Goal: Task Accomplishment & Management: Manage account settings

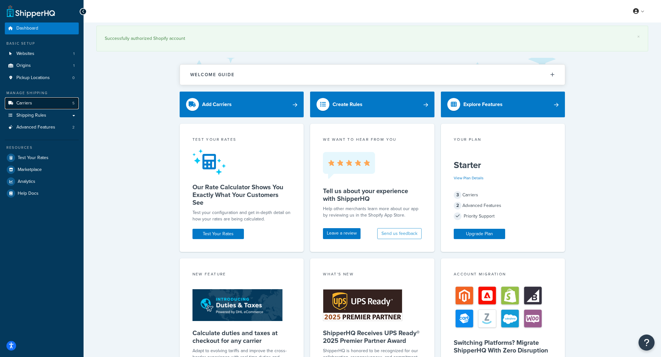
click at [40, 101] on link "Carriers 5" at bounding box center [42, 103] width 74 height 12
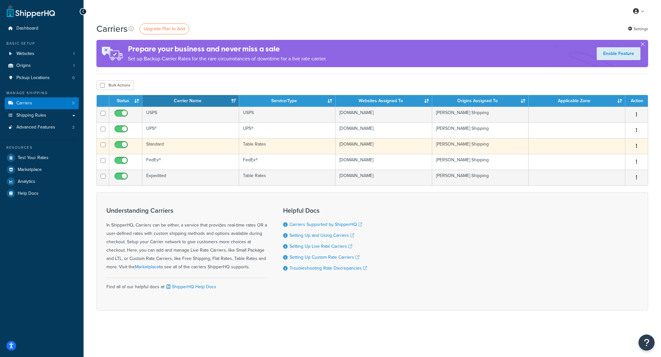
click at [163, 145] on td "Standard" at bounding box center [190, 146] width 97 height 16
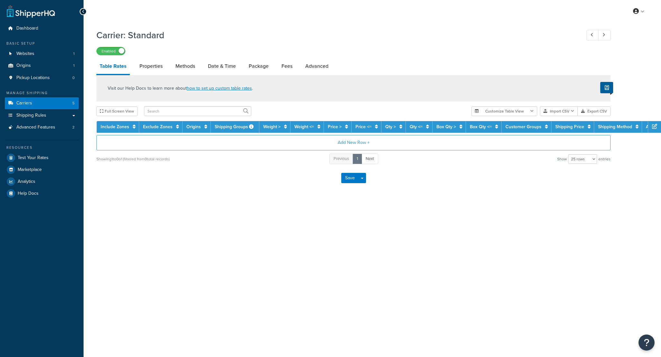
select select "25"
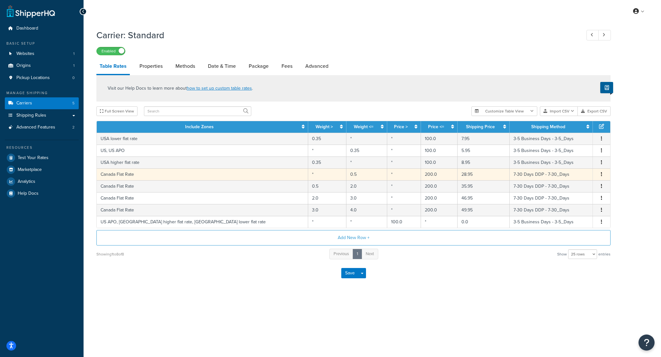
click at [601, 176] on icon "button" at bounding box center [601, 174] width 1 height 4
click at [152, 174] on td "Canada Flat Rate" at bounding box center [202, 174] width 211 height 12
select select "172821"
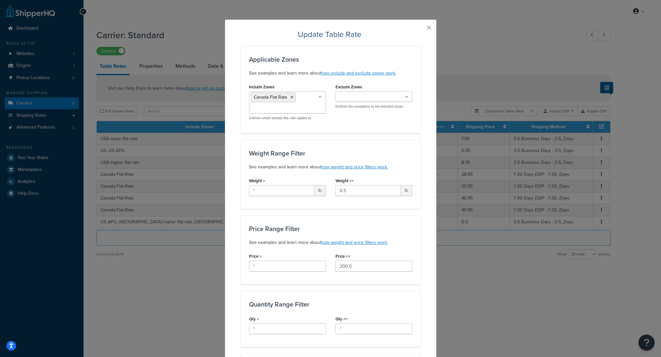
click at [386, 98] on input "Exclude Zones" at bounding box center [365, 97] width 57 height 7
click at [301, 156] on h3 "Weight Range Filter" at bounding box center [330, 153] width 163 height 7
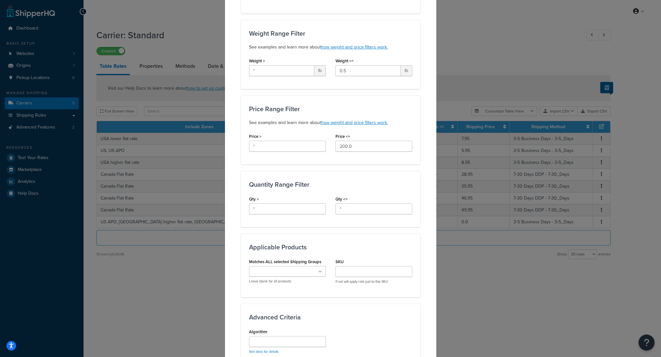
scroll to position [247, 0]
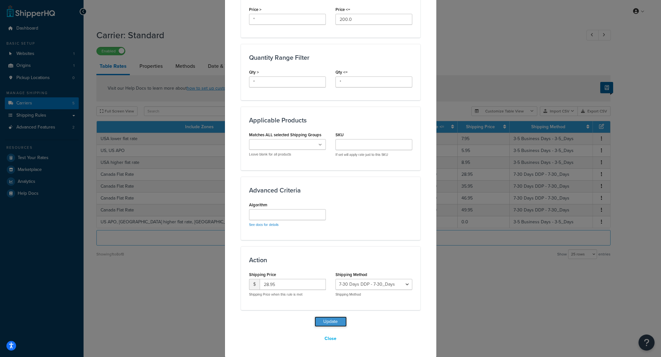
click at [323, 322] on button "Update" at bounding box center [331, 322] width 32 height 10
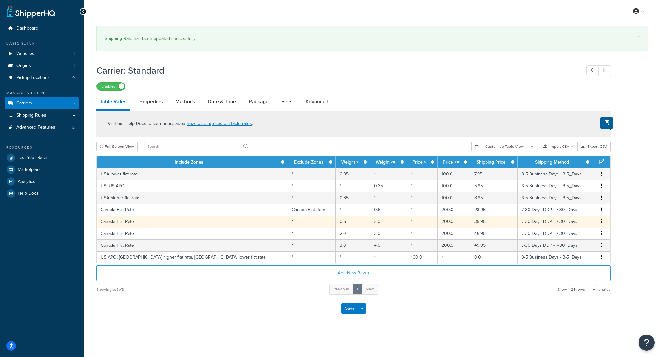
click at [183, 222] on td "Canada Flat Rate" at bounding box center [192, 222] width 191 height 12
select select "172821"
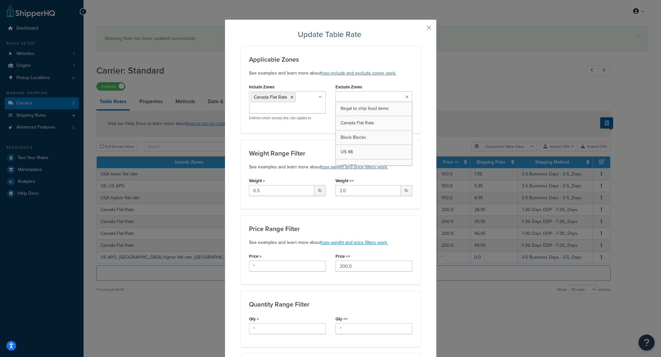
click at [343, 97] on input "Exclude Zones" at bounding box center [365, 97] width 57 height 7
click at [302, 135] on div "Applicable Zones See examples and learn more about how include and exclude zone…" at bounding box center [330, 301] width 179 height 511
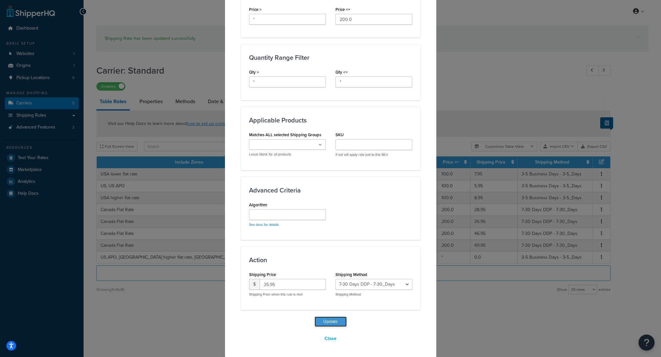
click at [321, 317] on button "Update" at bounding box center [331, 322] width 32 height 10
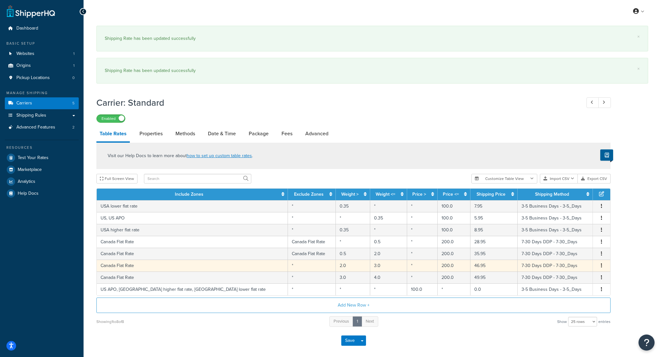
click at [288, 267] on td "*" at bounding box center [312, 266] width 48 height 12
select select "172821"
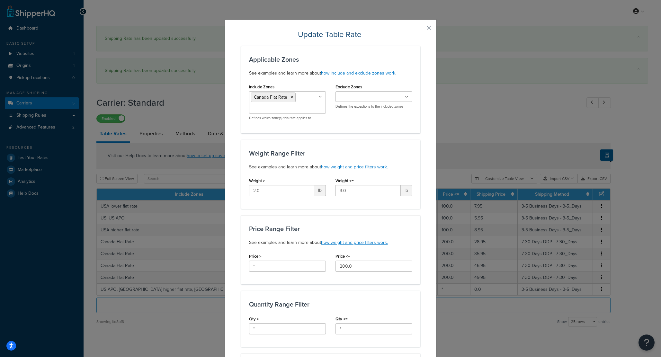
click at [352, 99] on input "Exclude Zones" at bounding box center [365, 97] width 57 height 7
click at [288, 134] on div "Applicable Zones See examples and learn more about how include and exclude zone…" at bounding box center [330, 301] width 179 height 511
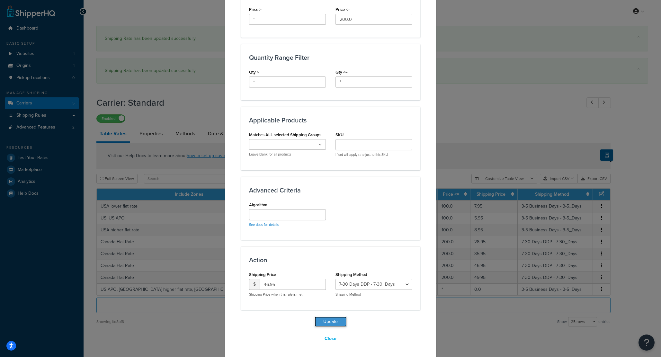
click at [322, 319] on button "Update" at bounding box center [331, 322] width 32 height 10
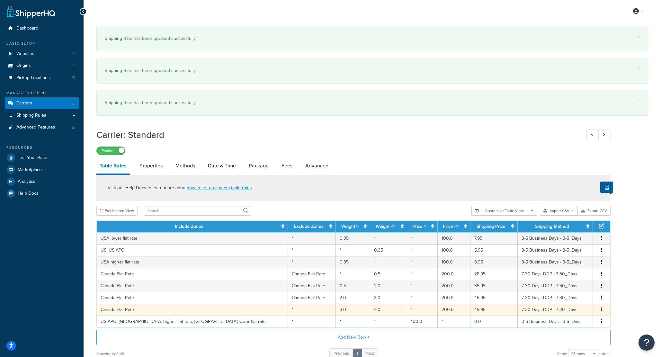
click at [225, 308] on td "Canada Flat Rate" at bounding box center [192, 310] width 191 height 12
select select "172821"
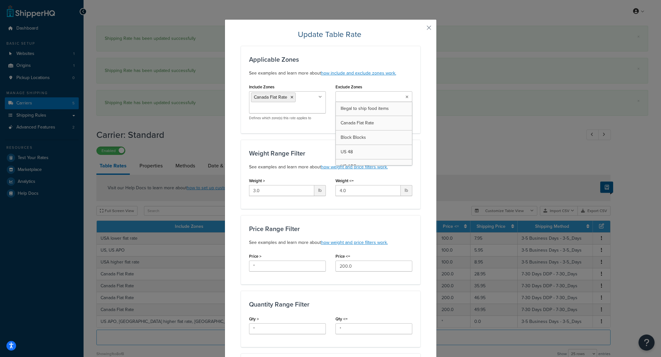
click at [347, 101] on ul at bounding box center [374, 96] width 77 height 11
click at [319, 137] on div "Applicable Zones See examples and learn more about how include and exclude zone…" at bounding box center [330, 301] width 179 height 511
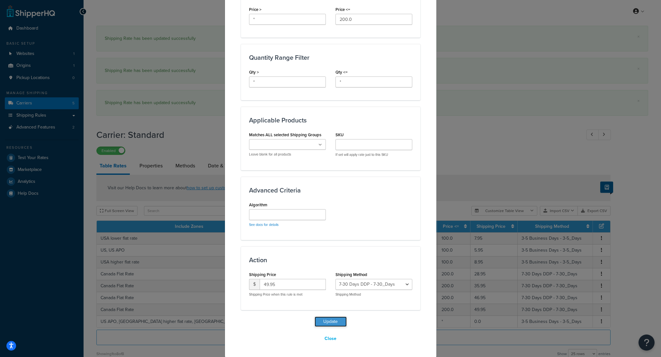
click at [326, 322] on button "Update" at bounding box center [331, 322] width 32 height 10
